Goal: Find specific page/section: Find specific page/section

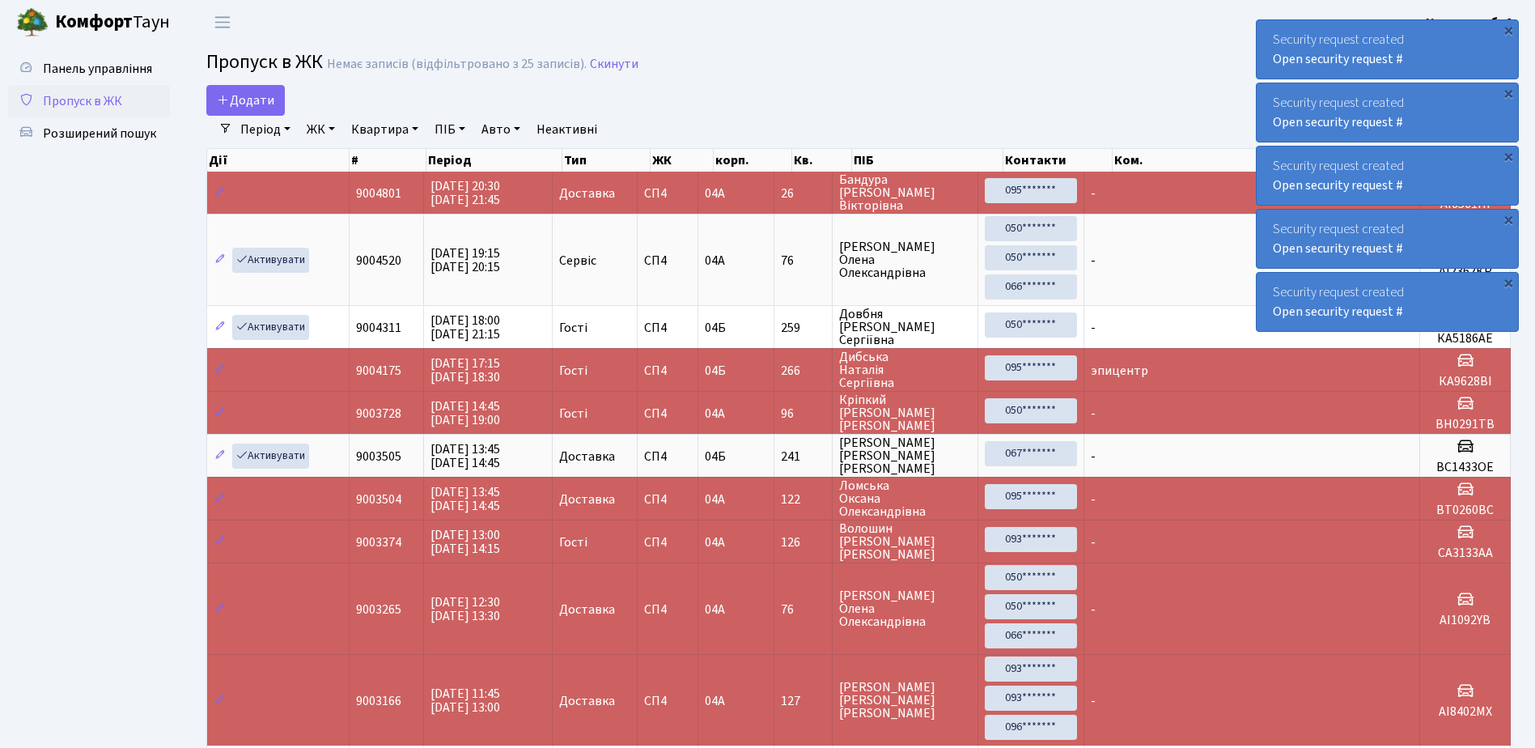
select select "25"
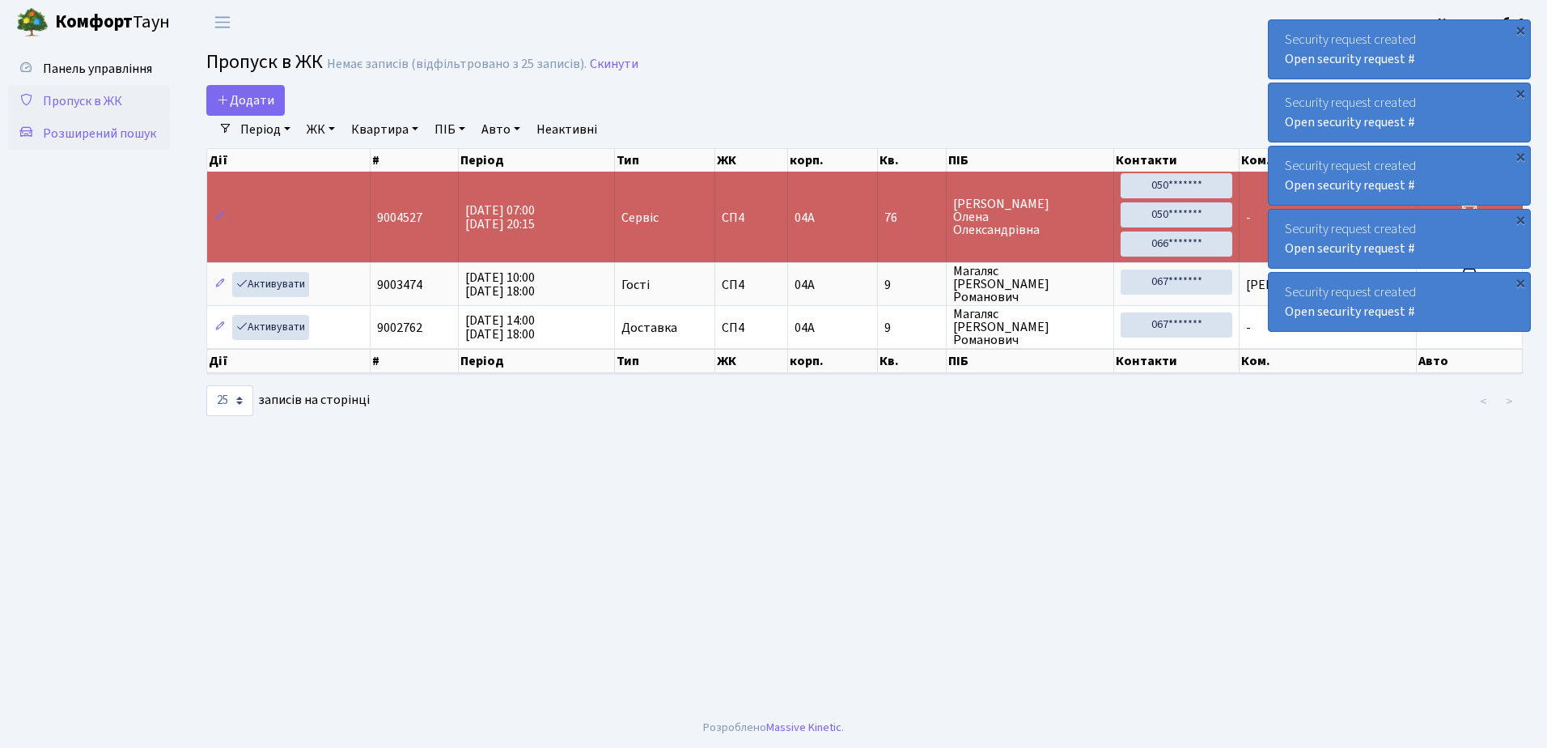
click at [109, 129] on span "Розширений пошук" at bounding box center [99, 134] width 113 height 18
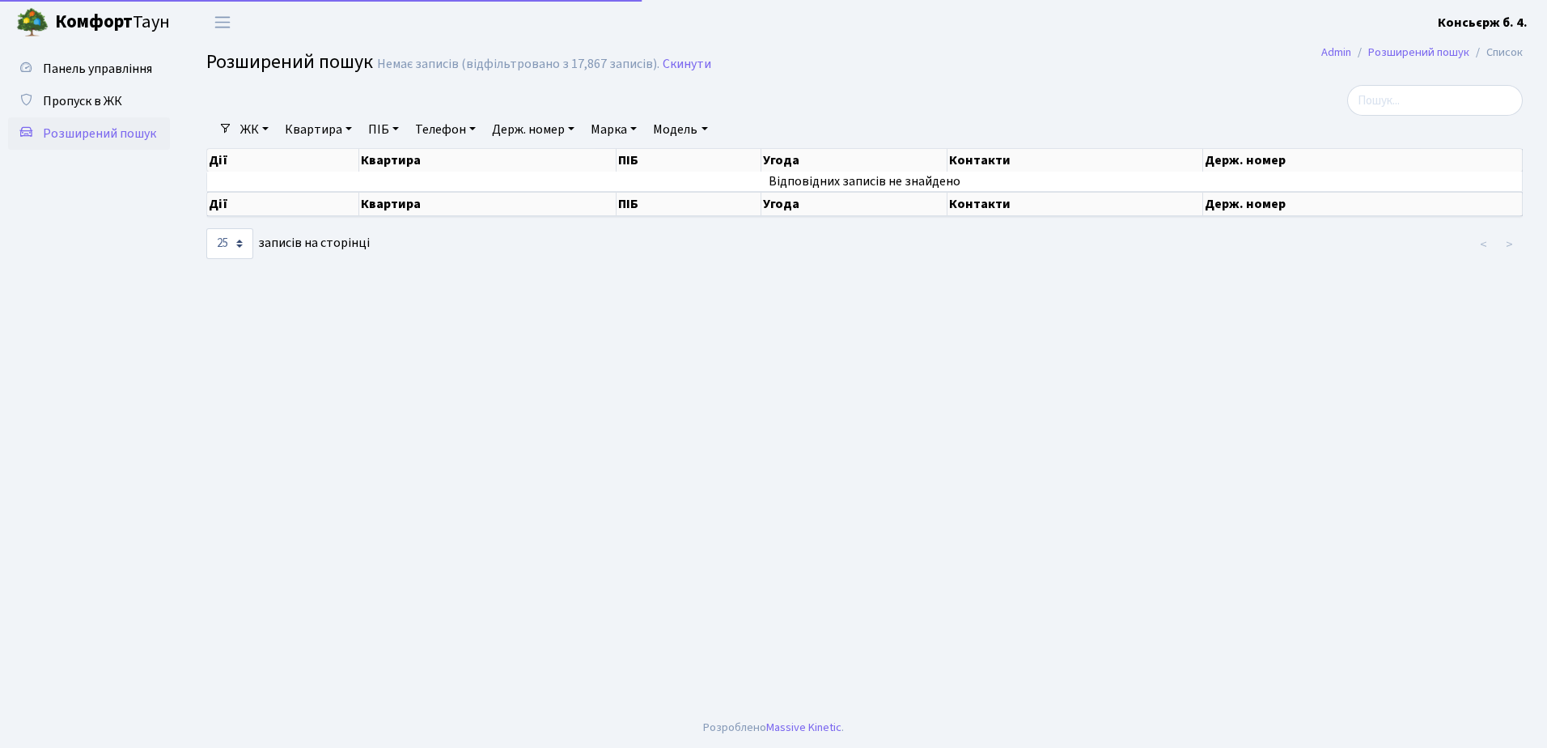
select select "25"
click at [115, 98] on span "Пропуск в ЖК" at bounding box center [82, 101] width 79 height 18
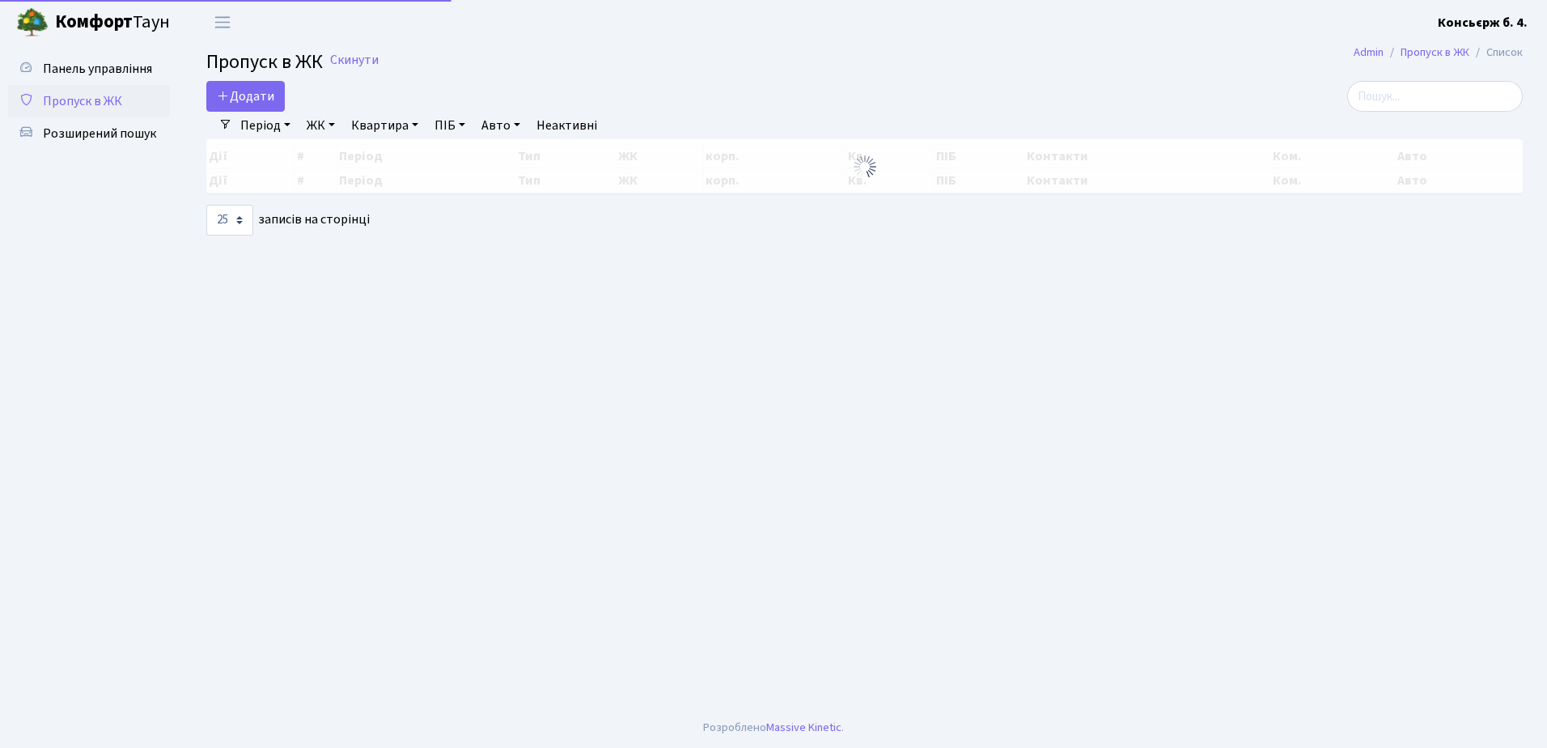
select select "25"
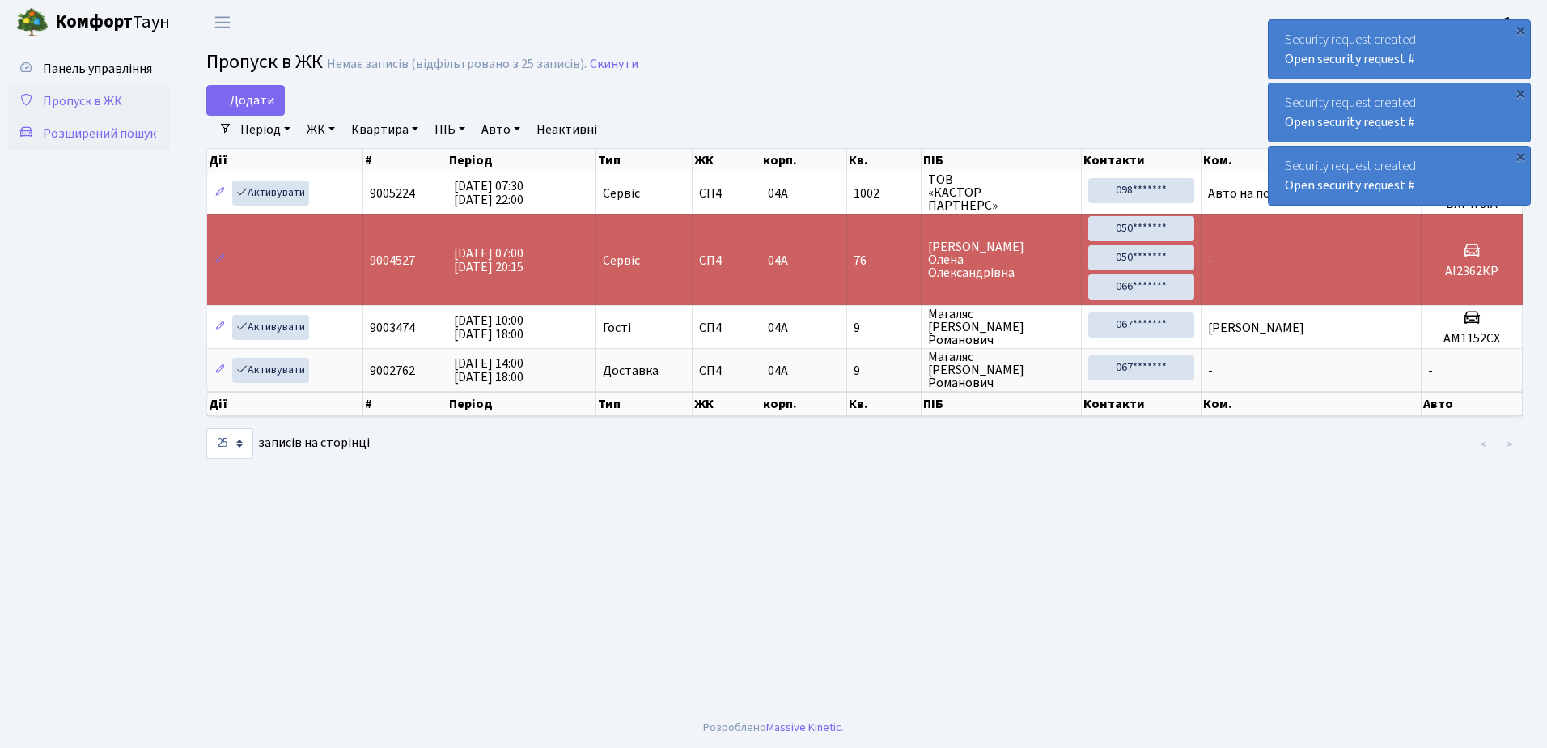
click at [121, 133] on span "Розширений пошук" at bounding box center [99, 134] width 113 height 18
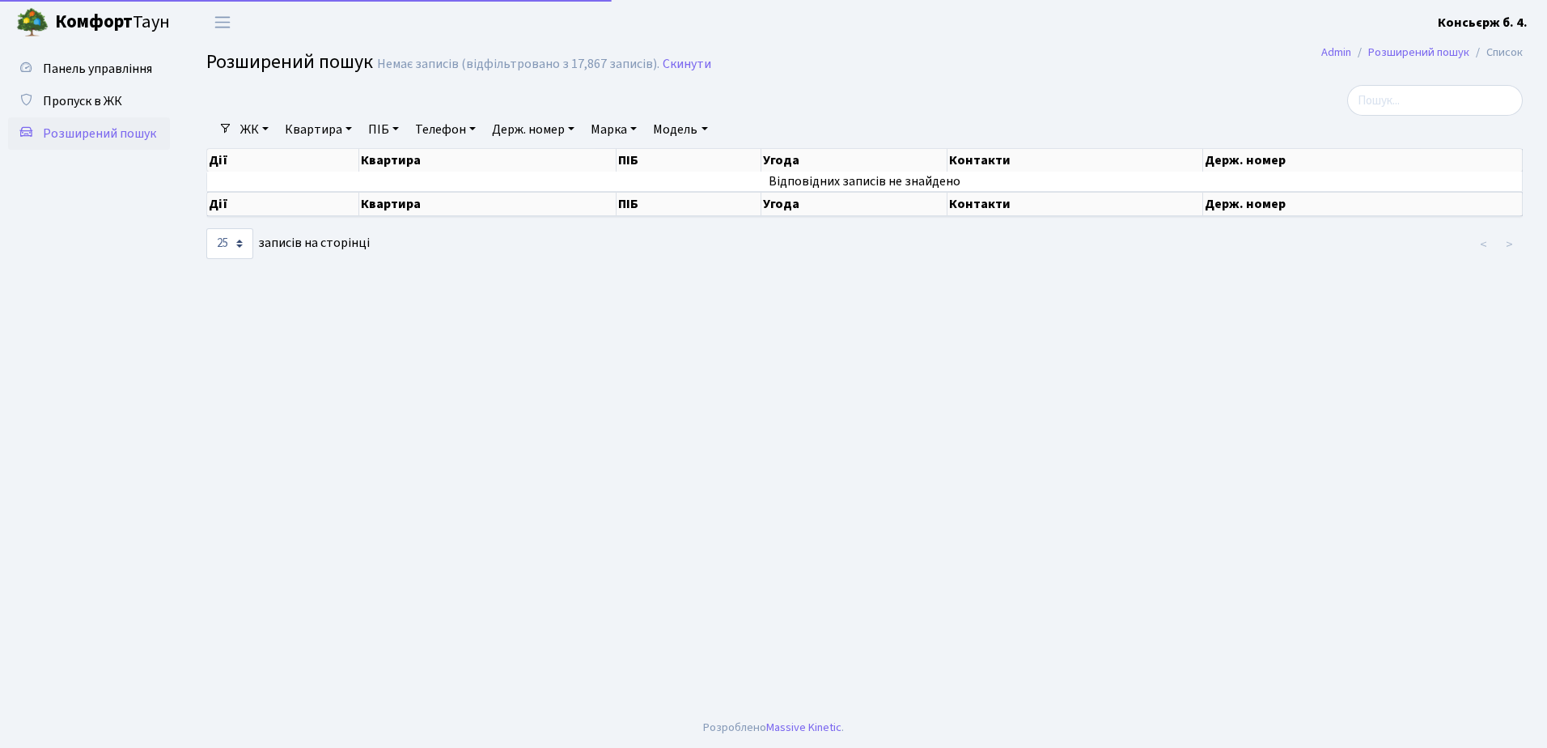
select select "25"
click at [99, 104] on span "Пропуск в ЖК" at bounding box center [82, 101] width 79 height 18
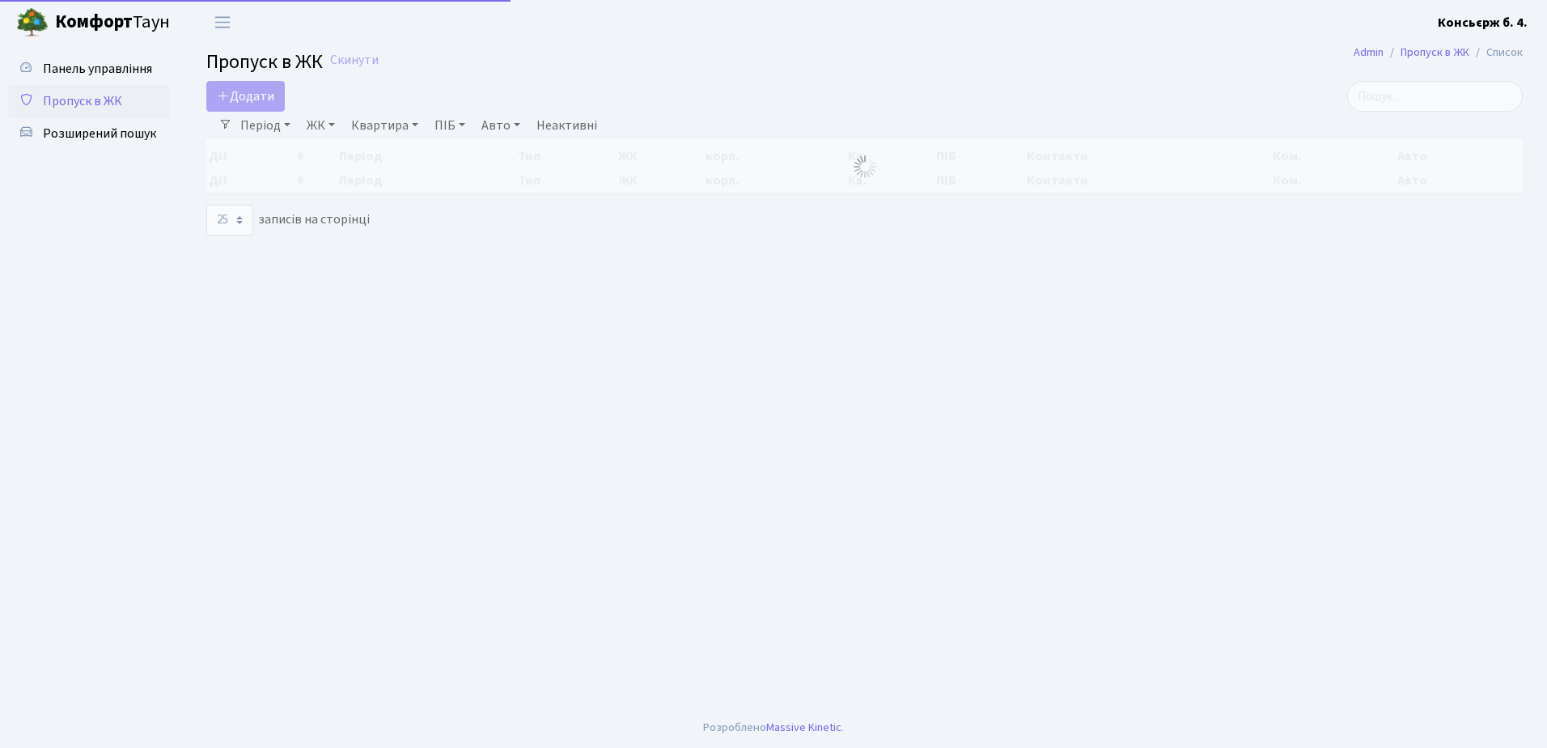
select select "25"
